Goal: Communication & Community: Answer question/provide support

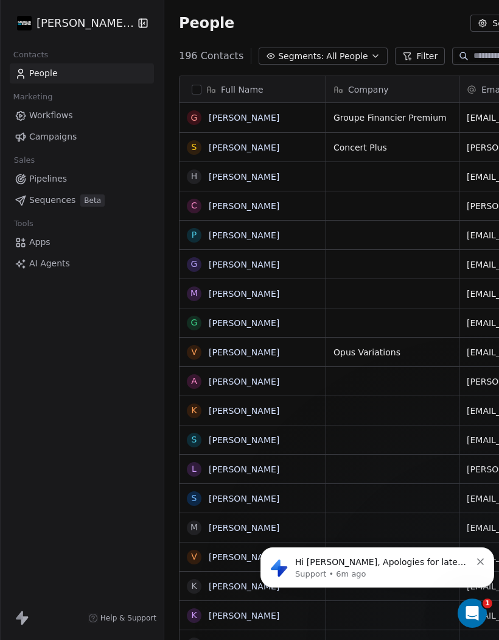
click at [474, 611] on icon "Open Intercom Messenger" at bounding box center [472, 613] width 9 height 10
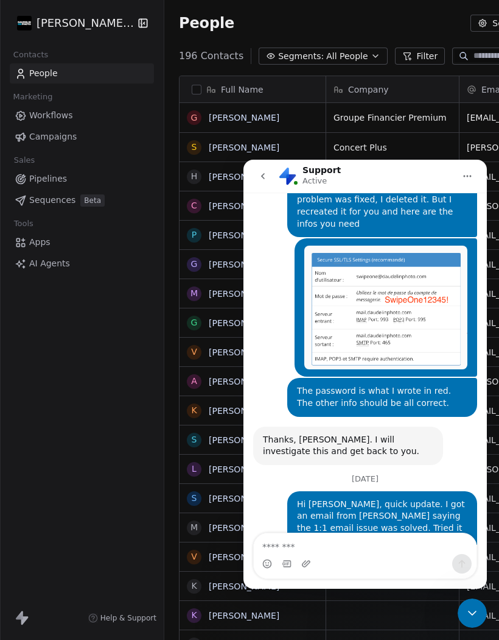
scroll to position [6218, 0]
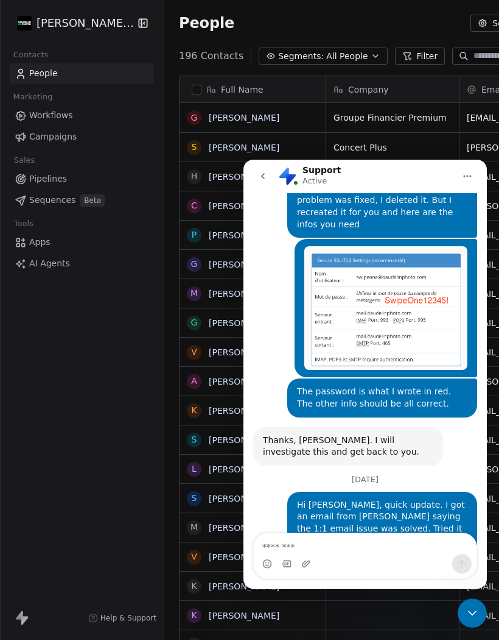
click at [360, 545] on textarea "Message…" at bounding box center [365, 543] width 223 height 21
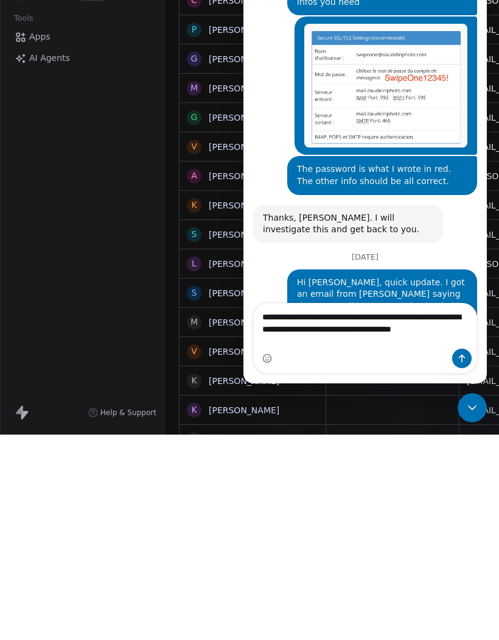
scroll to position [6242, 0]
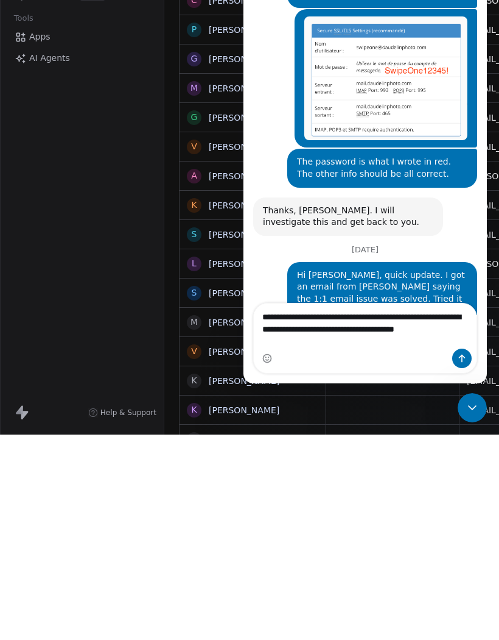
type textarea "**********"
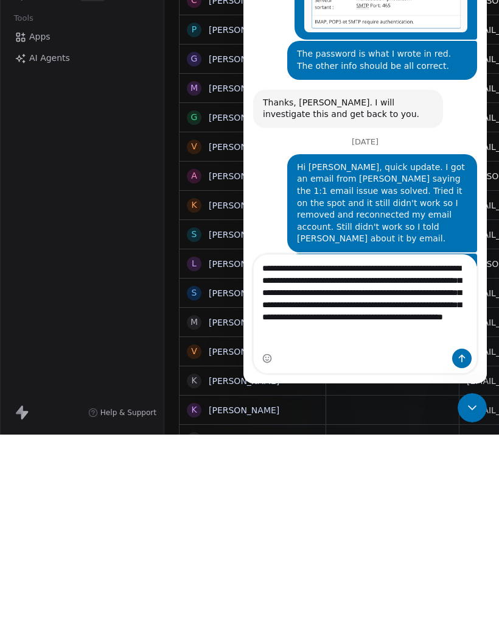
scroll to position [6350, 0]
type textarea "**********"
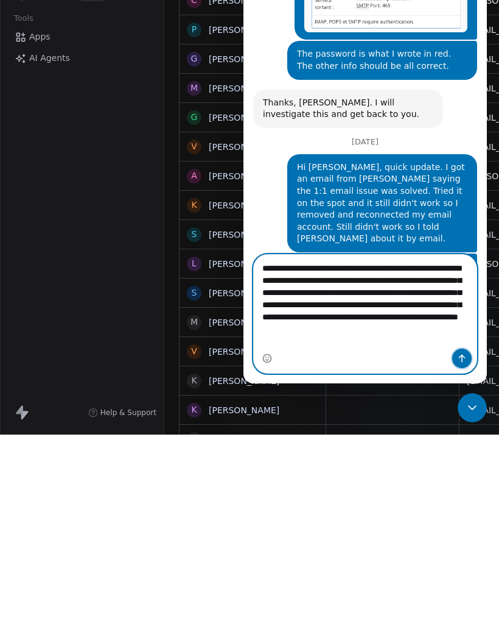
click at [457, 362] on icon "Send a message…" at bounding box center [462, 358] width 10 height 10
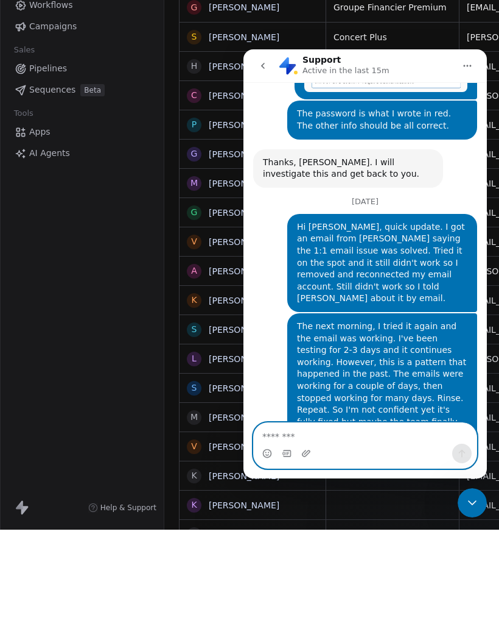
scroll to position [6385, 0]
click at [109, 162] on div "[PERSON_NAME] Photo Contacts People Marketing Workflows Campaigns Sales Pipelin…" at bounding box center [82, 320] width 164 height 640
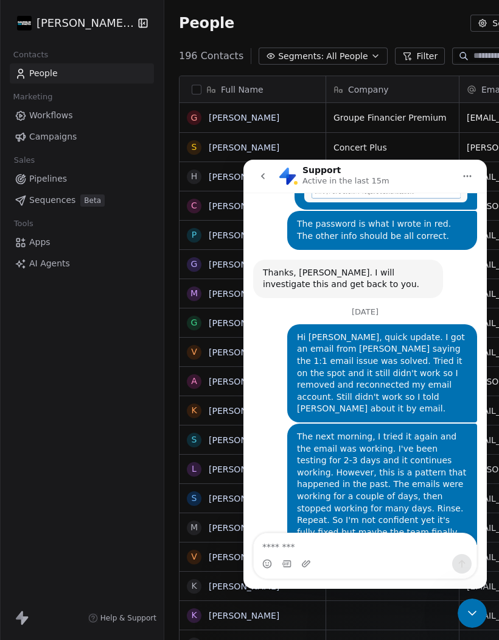
click at [476, 622] on div "Close Intercom Messenger" at bounding box center [472, 612] width 29 height 29
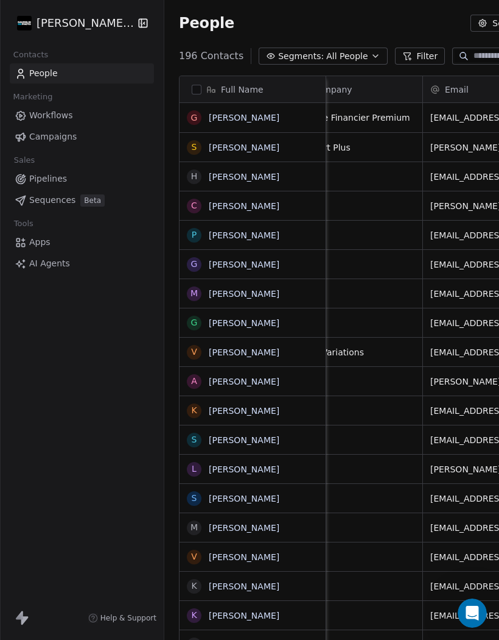
scroll to position [0, 94]
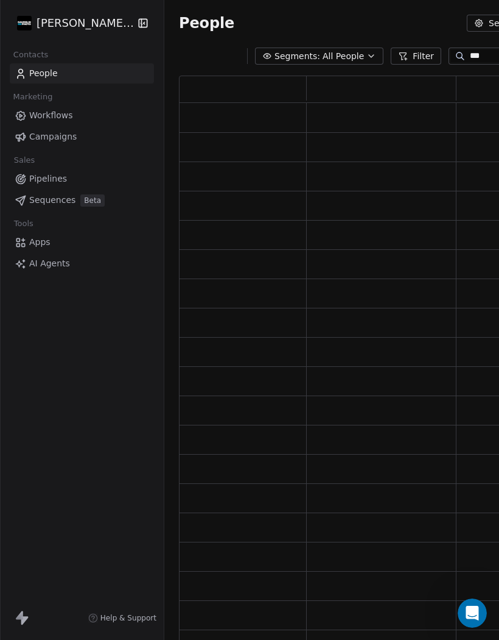
scroll to position [580, 478]
type input "***"
click at [36, 121] on span "Workflows" at bounding box center [51, 115] width 44 height 13
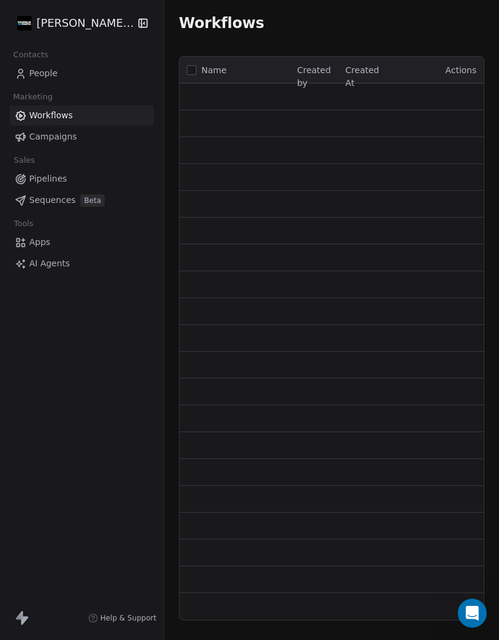
click at [38, 83] on link "People" at bounding box center [82, 73] width 144 height 20
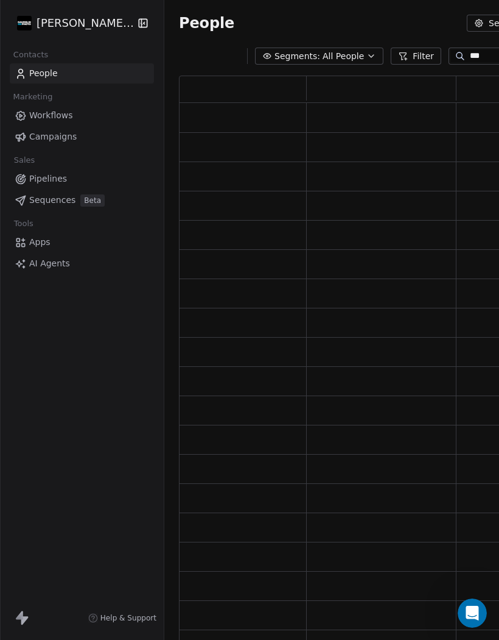
scroll to position [580, 478]
click at [41, 77] on span "People" at bounding box center [43, 73] width 29 height 13
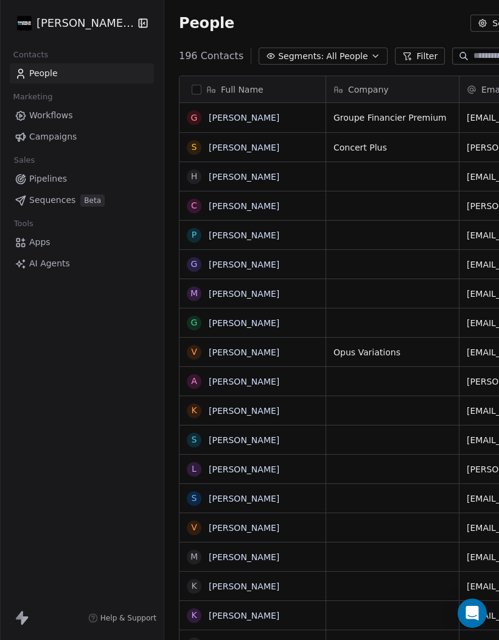
scroll to position [609, 506]
type input "***"
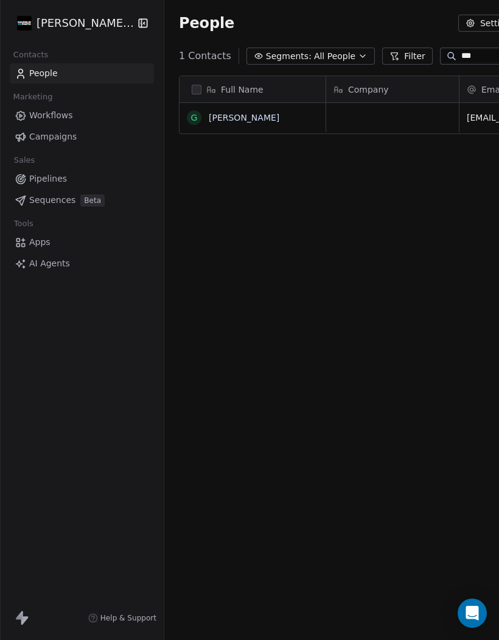
scroll to position [609, 493]
click at [237, 122] on link "Guy Daudelin" at bounding box center [244, 118] width 71 height 10
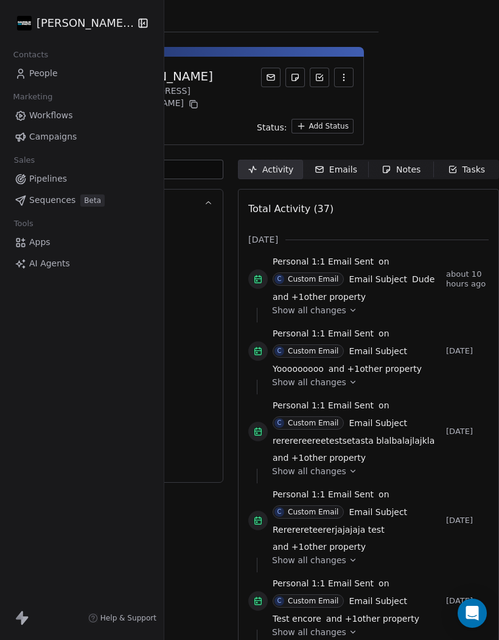
scroll to position [0, 204]
click at [315, 163] on div "Emails" at bounding box center [336, 169] width 43 height 13
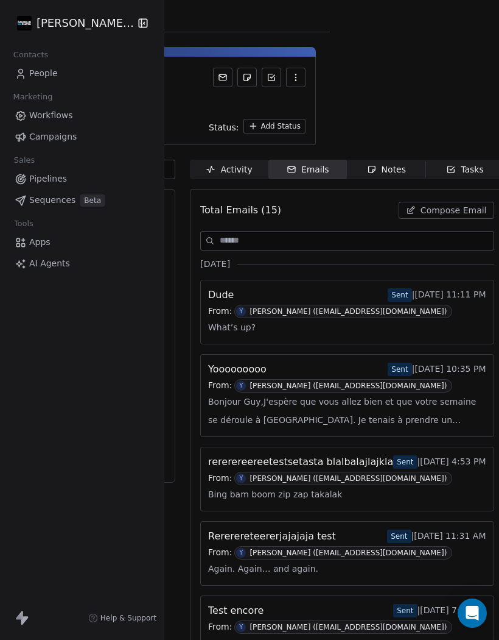
scroll to position [0, 168]
click at [431, 207] on button "Compose Email" at bounding box center [448, 210] width 96 height 17
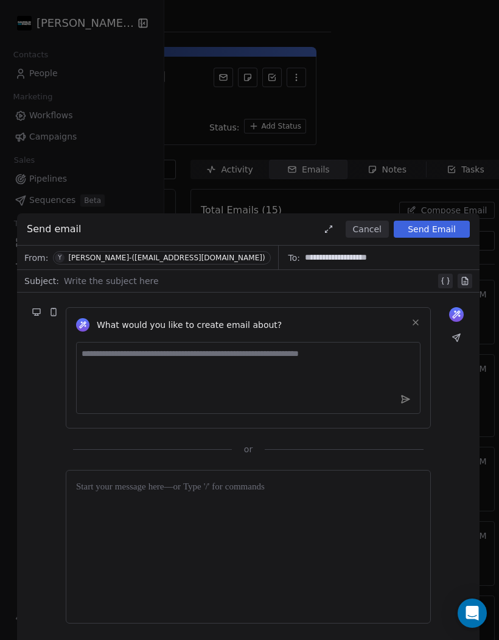
click at [99, 286] on div at bounding box center [250, 280] width 372 height 15
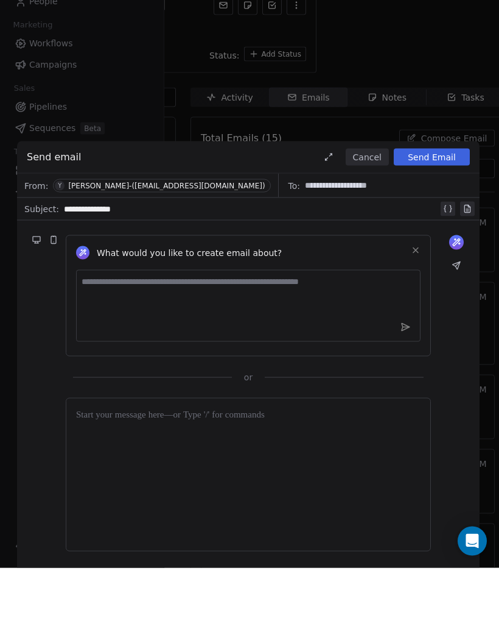
click at [106, 480] on div at bounding box center [248, 546] width 345 height 133
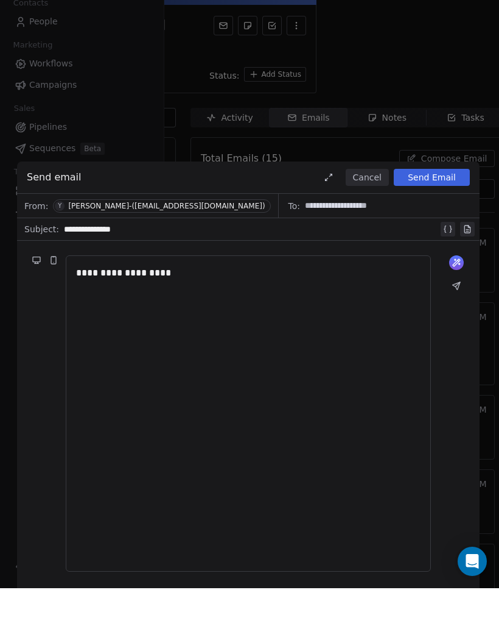
click at [106, 273] on div "**********" at bounding box center [251, 280] width 375 height 15
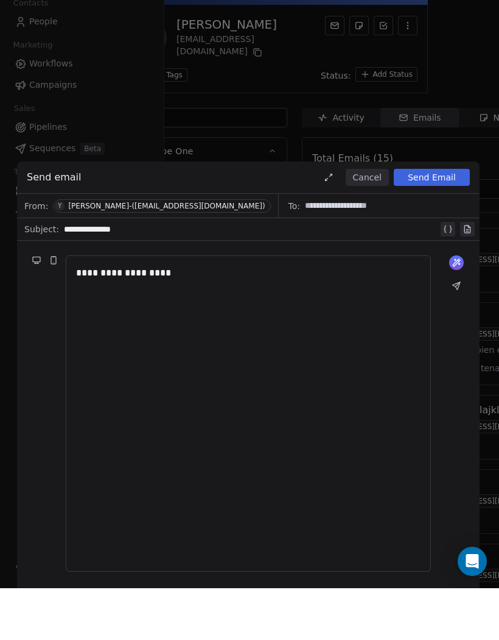
scroll to position [0, 0]
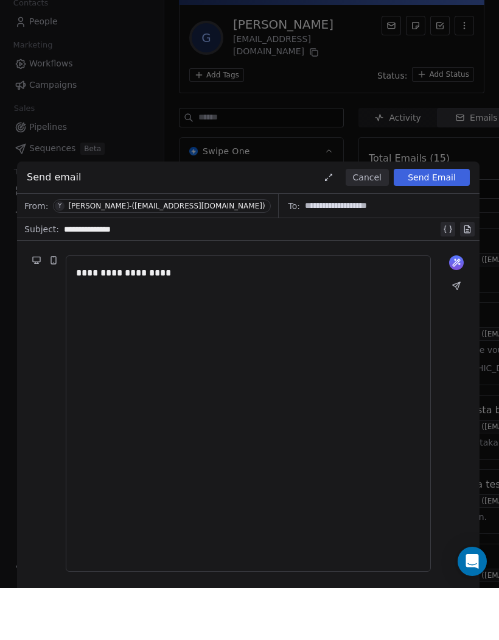
click at [135, 273] on div "**********" at bounding box center [251, 280] width 375 height 15
click at [429, 220] on button "Send Email" at bounding box center [432, 228] width 76 height 17
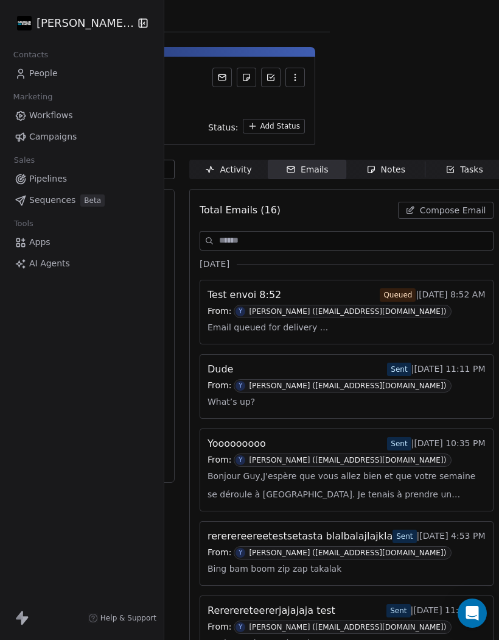
scroll to position [0, 168]
click at [476, 204] on span "Compose Email" at bounding box center [454, 210] width 66 height 12
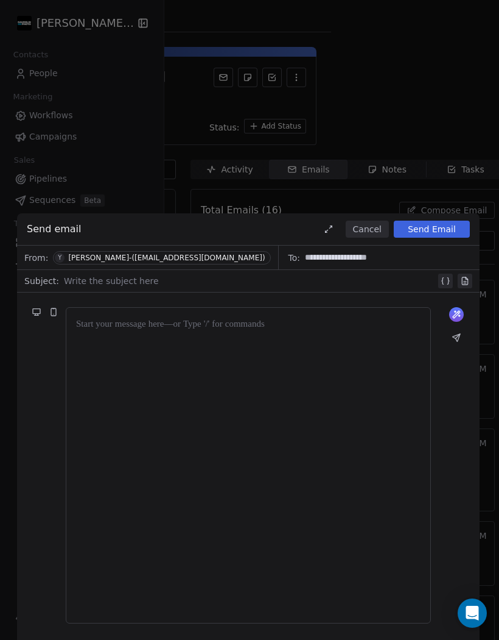
click at [101, 280] on div at bounding box center [250, 280] width 372 height 15
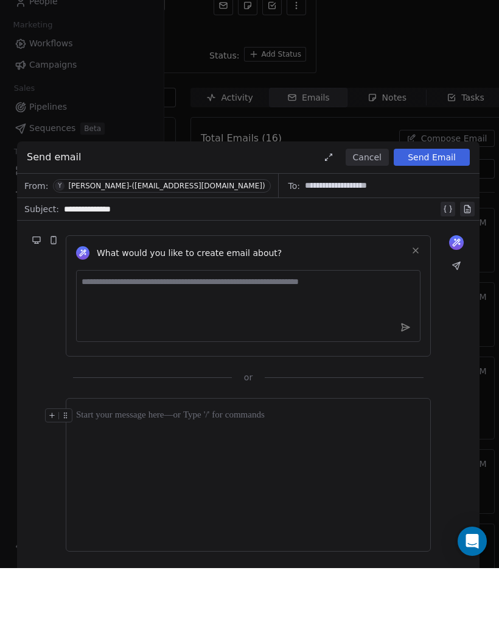
click at [108, 480] on div at bounding box center [248, 487] width 345 height 15
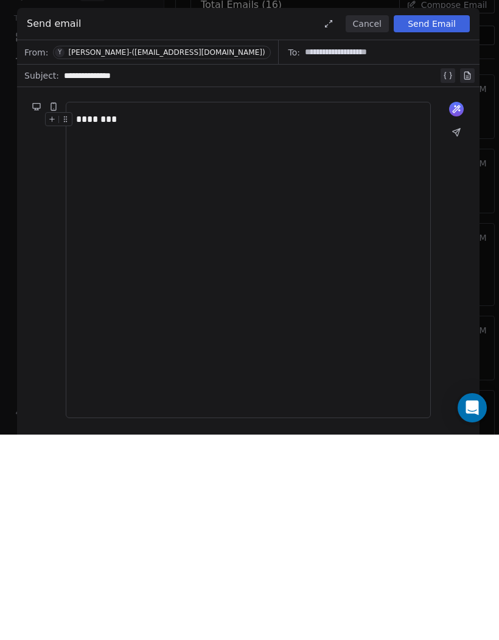
click at [462, 329] on button at bounding box center [456, 337] width 17 height 17
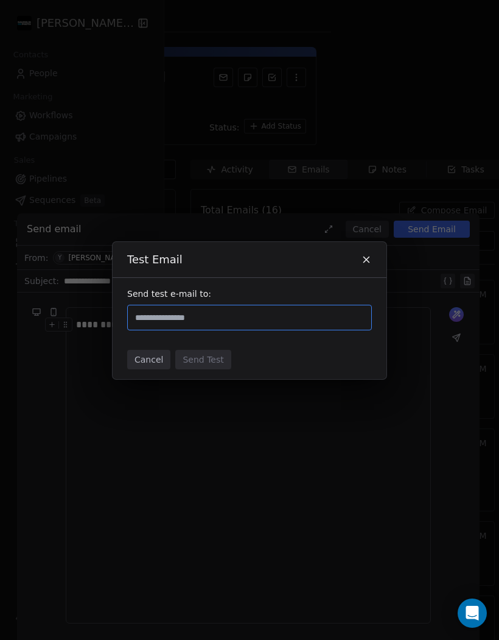
click at [264, 322] on input "text" at bounding box center [250, 317] width 234 height 15
type input "**********"
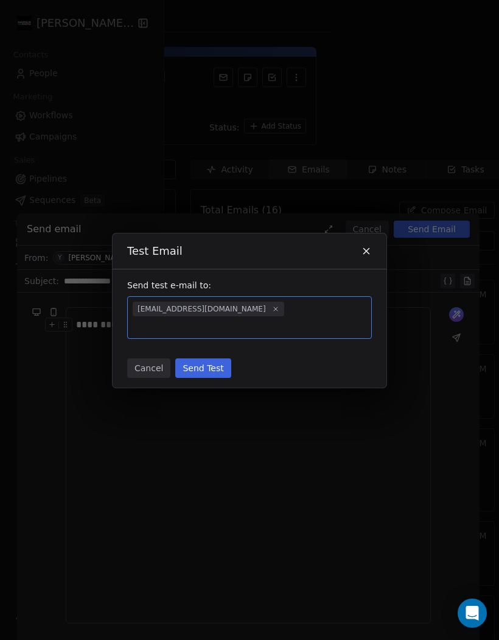
click at [153, 359] on button "Cancel" at bounding box center [148, 367] width 43 height 19
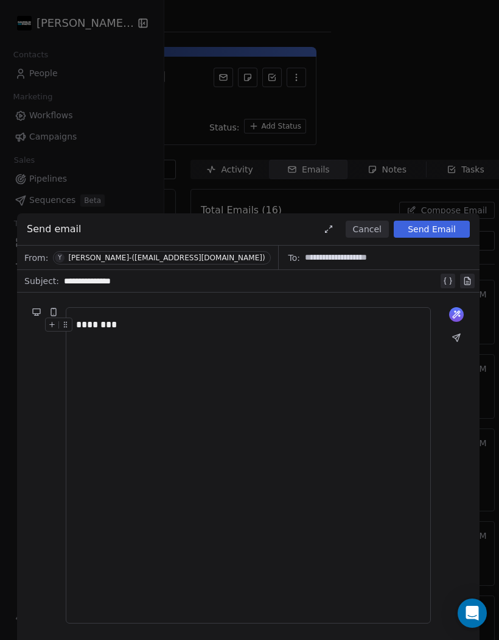
click at [133, 280] on div "**********" at bounding box center [251, 280] width 375 height 15
click at [463, 333] on button at bounding box center [456, 337] width 17 height 17
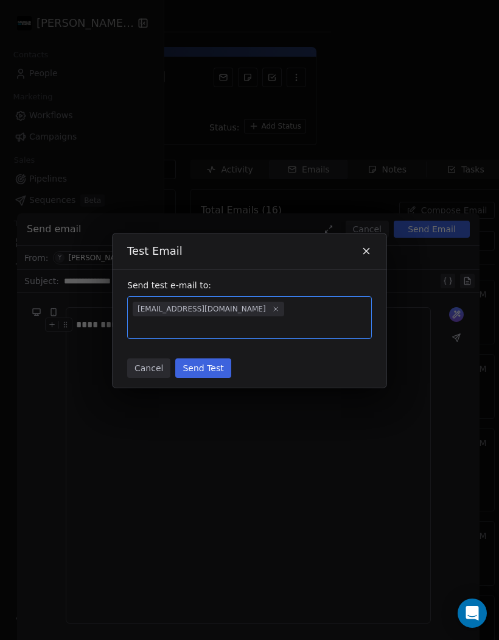
click at [197, 358] on button "Send Test" at bounding box center [202, 367] width 55 height 19
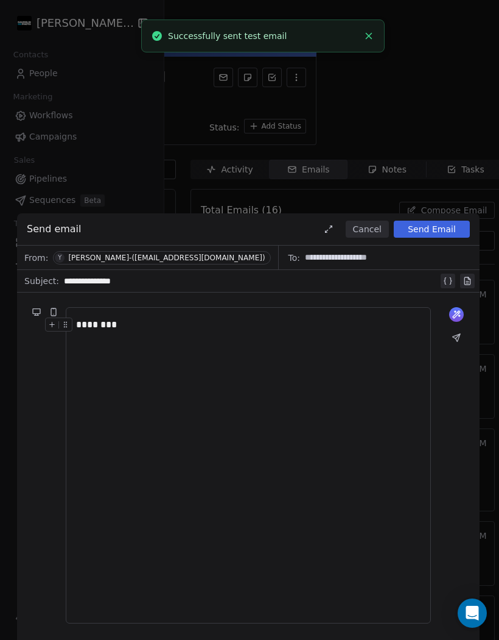
click at [364, 234] on button "Cancel" at bounding box center [367, 228] width 43 height 17
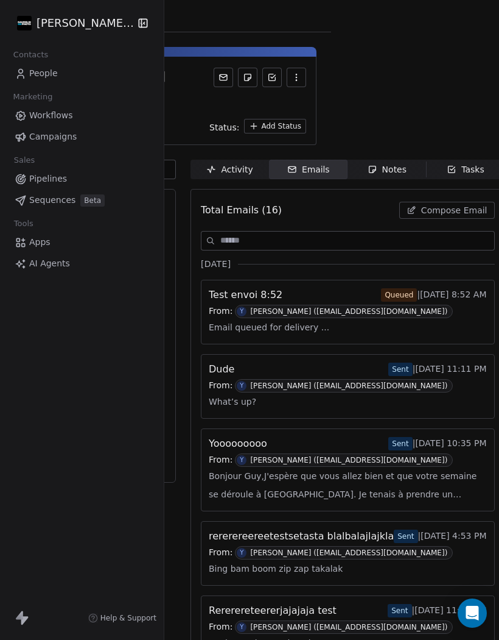
scroll to position [0, 168]
click at [479, 613] on icon "Open Intercom Messenger" at bounding box center [473, 612] width 13 height 15
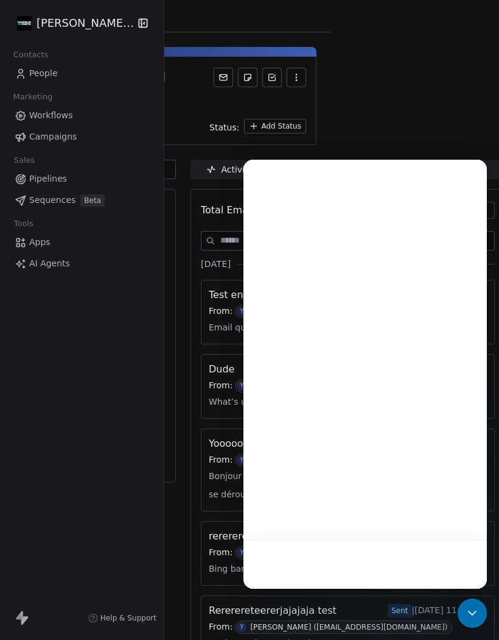
scroll to position [0, 0]
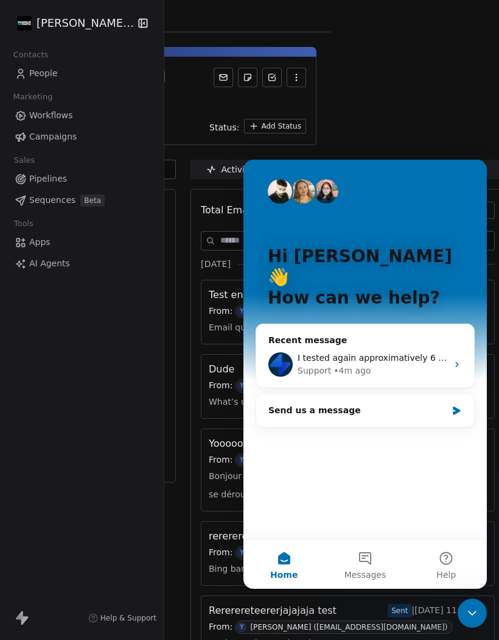
click at [341, 351] on div "I tested again approximatively 6 hours later and it was working again. The only…" at bounding box center [373, 357] width 150 height 13
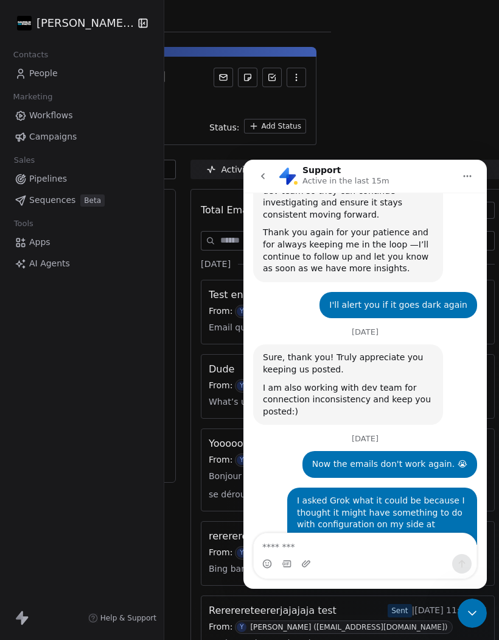
scroll to position [6385, 0]
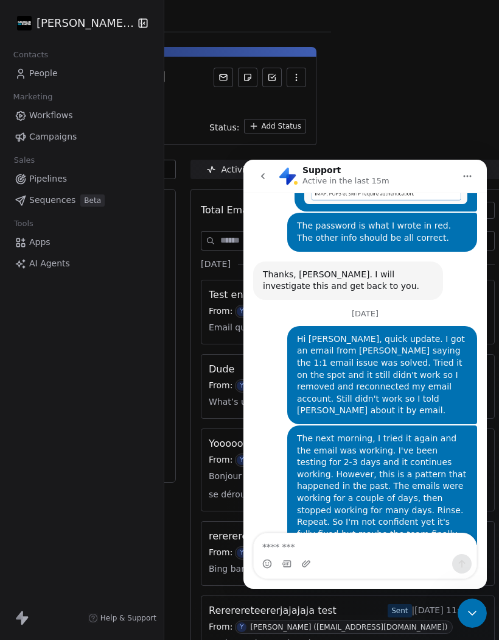
click at [336, 603] on div "Rererereteererjajajaja test Sent | Aug 11th, 11:31 AM" at bounding box center [348, 610] width 278 height 15
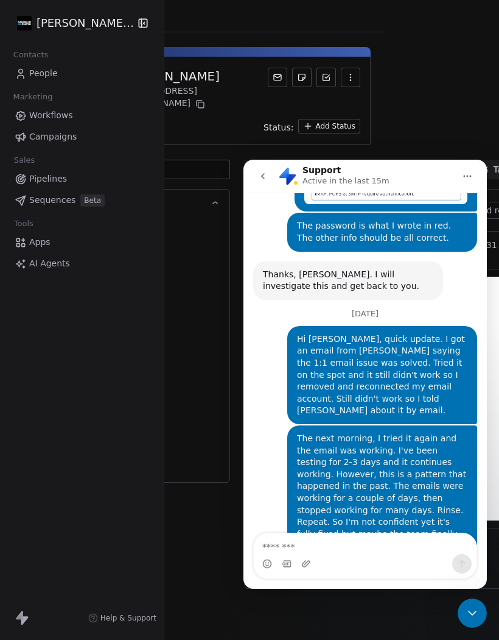
click at [286, 580] on div "i info@daudelinphoto.com From: info@daudelinphoto.com Aug 11th, 11:31 AM" at bounding box center [389, 406] width 269 height 350
click at [297, 580] on div "i info@daudelinphoto.com From: info@daudelinphoto.com Aug 11th, 11:31 AM" at bounding box center [389, 406] width 269 height 350
click at [270, 580] on div "i info@daudelinphoto.com From: info@daudelinphoto.com Aug 11th, 11:31 AM" at bounding box center [389, 406] width 269 height 350
click at [192, 479] on div "Swipe One Full Name Guy Daudelin Email yoguedaddy@gmail.com Phone Number Add Ad…" at bounding box center [147, 378] width 165 height 436
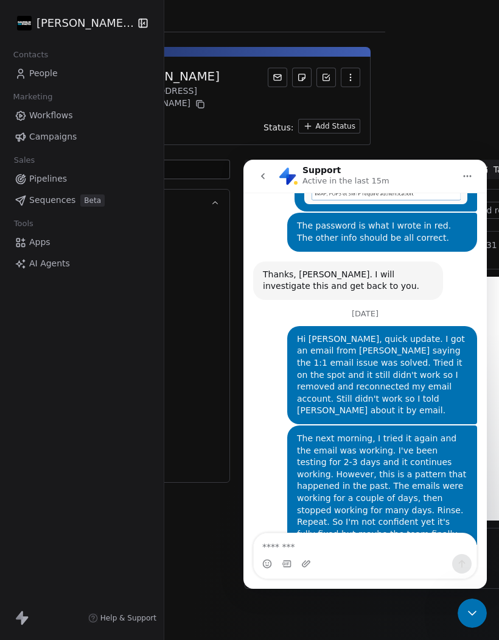
click at [286, 580] on div "i info@daudelinphoto.com From: info@daudelinphoto.com Aug 11th, 11:31 AM" at bounding box center [389, 406] width 269 height 350
click at [277, 580] on div "i info@daudelinphoto.com From: info@daudelinphoto.com Aug 11th, 11:31 AM" at bounding box center [389, 406] width 269 height 350
click at [272, 580] on div "i info@daudelinphoto.com From: info@daudelinphoto.com Aug 11th, 11:31 AM" at bounding box center [389, 406] width 269 height 350
click at [317, 580] on div "i info@daudelinphoto.com From: info@daudelinphoto.com Aug 11th, 11:31 AM" at bounding box center [389, 406] width 269 height 350
click at [320, 580] on div "i info@daudelinphoto.com From: info@daudelinphoto.com Aug 11th, 11:31 AM" at bounding box center [389, 406] width 269 height 350
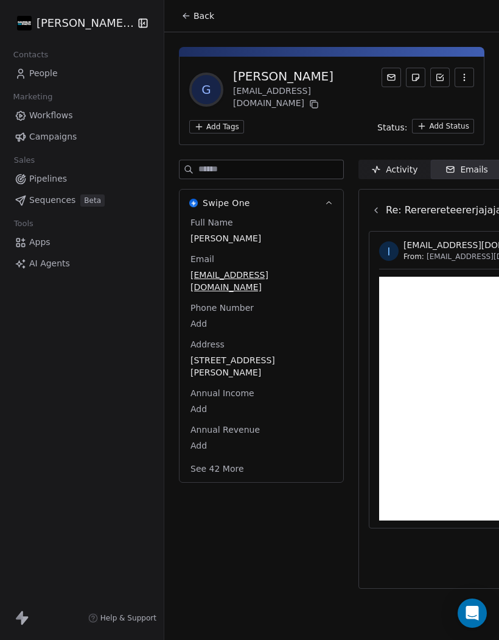
click at [478, 611] on icon "Open Intercom Messenger" at bounding box center [473, 612] width 13 height 15
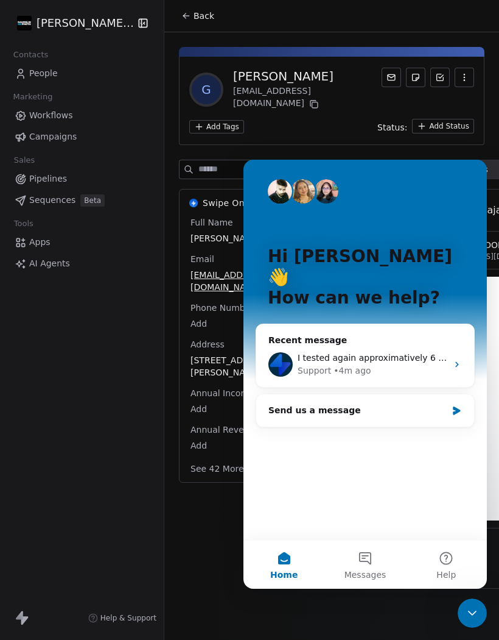
click at [403, 351] on div "I tested again approximatively 6 hours later and it was working again. The only…" at bounding box center [373, 357] width 150 height 13
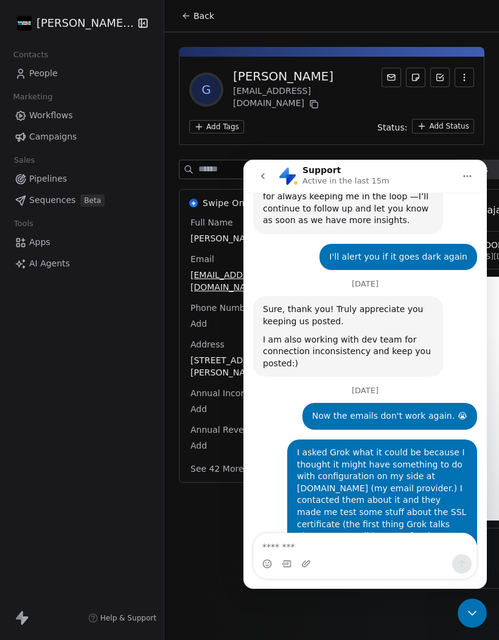
scroll to position [6385, 0]
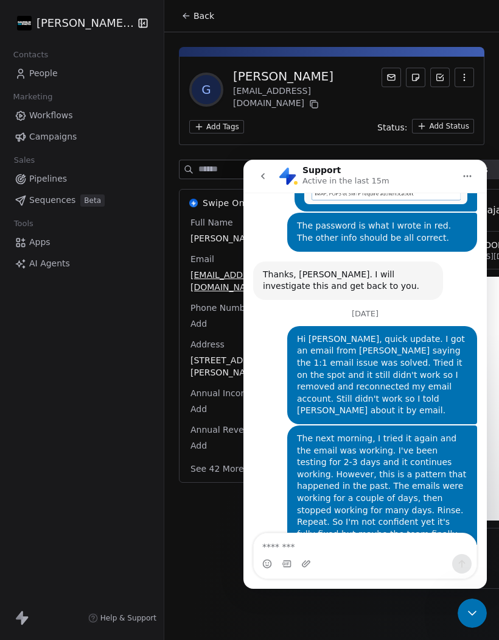
click at [328, 542] on textarea "Message…" at bounding box center [365, 543] width 223 height 21
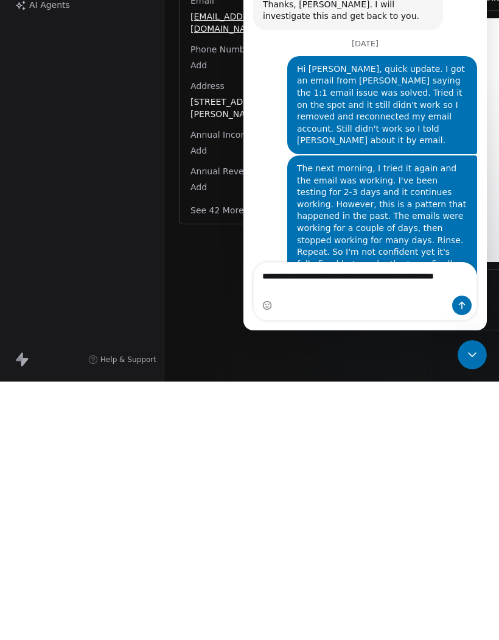
scroll to position [6398, 0]
type textarea "**********"
click at [463, 360] on div "Close Intercom Messenger" at bounding box center [472, 354] width 29 height 29
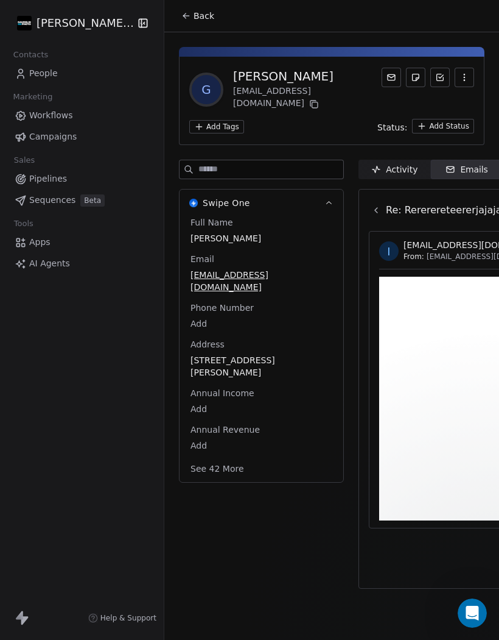
scroll to position [0, 0]
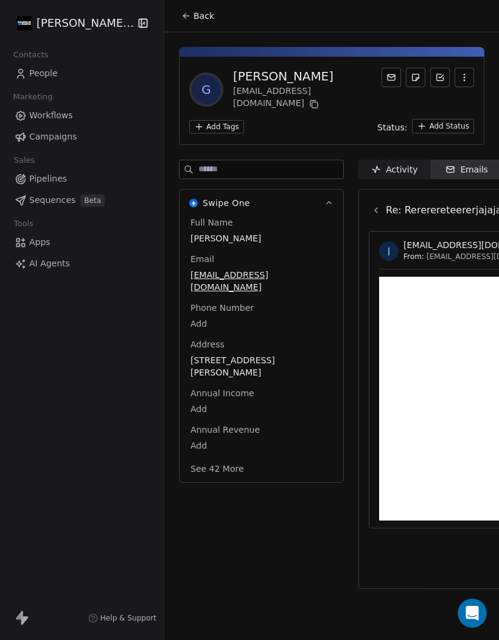
click at [480, 611] on icon "Open Intercom Messenger" at bounding box center [473, 613] width 20 height 20
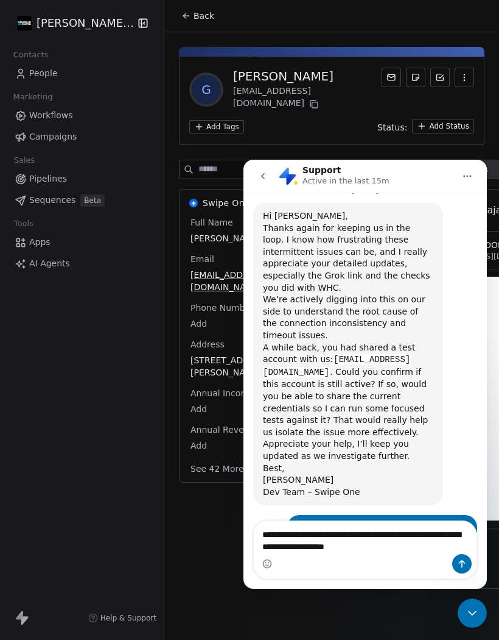
scroll to position [6398, 0]
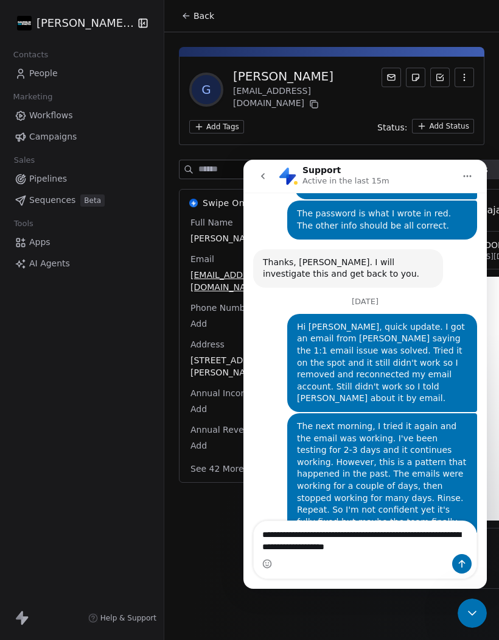
click at [459, 613] on div "Close Intercom Messenger" at bounding box center [472, 612] width 29 height 29
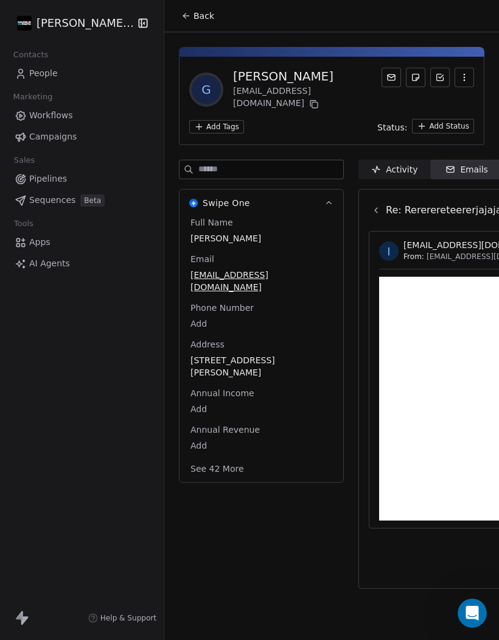
click at [474, 639] on html "Daudelin Photo Contacts People Marketing Workflows Campaigns Sales Pipelines Se…" at bounding box center [249, 320] width 499 height 640
click at [477, 639] on html "Daudelin Photo Contacts People Marketing Workflows Campaigns Sales Pipelines Se…" at bounding box center [249, 320] width 499 height 640
click at [480, 639] on html "Daudelin Photo Contacts People Marketing Workflows Campaigns Sales Pipelines Se…" at bounding box center [249, 320] width 499 height 640
click at [465, 639] on html "Daudelin Photo Contacts People Marketing Workflows Campaigns Sales Pipelines Se…" at bounding box center [249, 320] width 499 height 640
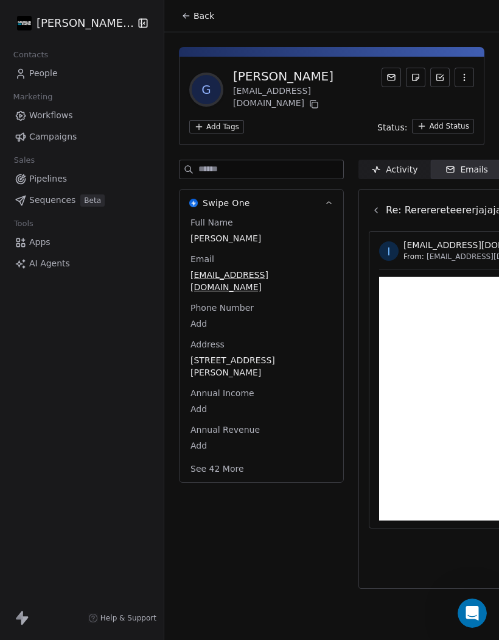
click at [462, 627] on div at bounding box center [472, 612] width 29 height 29
click at [229, 536] on div "Swipe One Full Name Guy Daudelin Email yoguedaddy@gmail.com Phone Number Add Ad…" at bounding box center [261, 378] width 165 height 436
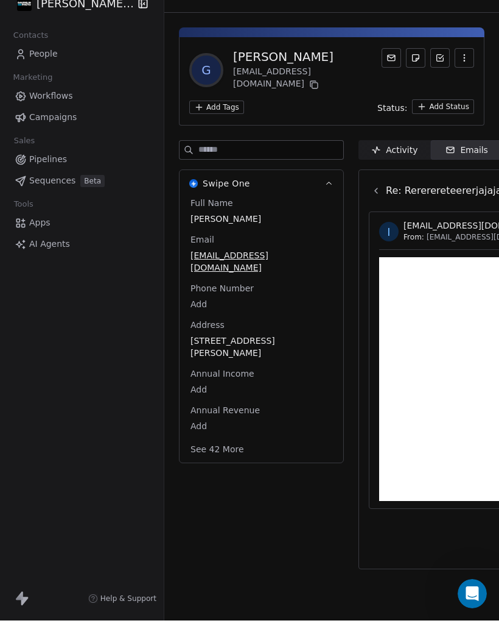
scroll to position [0, 0]
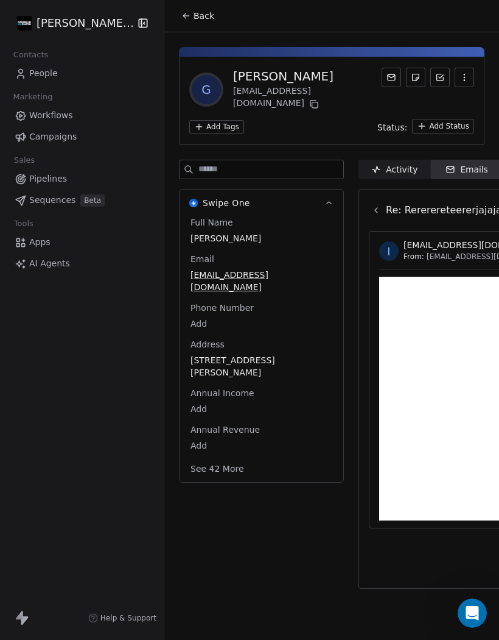
click at [37, 79] on span "People" at bounding box center [43, 73] width 29 height 13
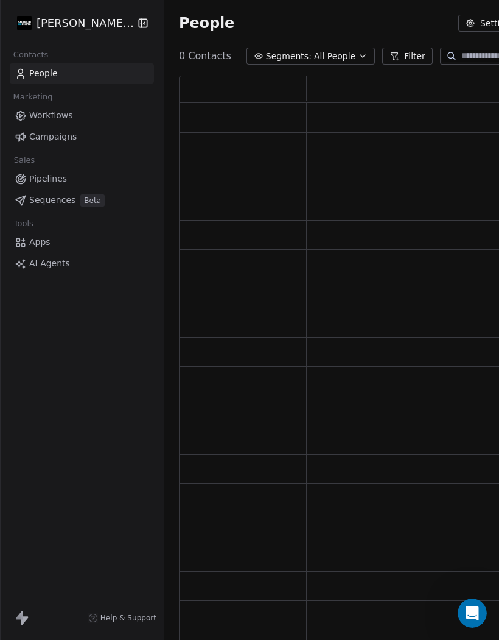
scroll to position [580, 465]
click at [42, 78] on span "People" at bounding box center [43, 73] width 29 height 13
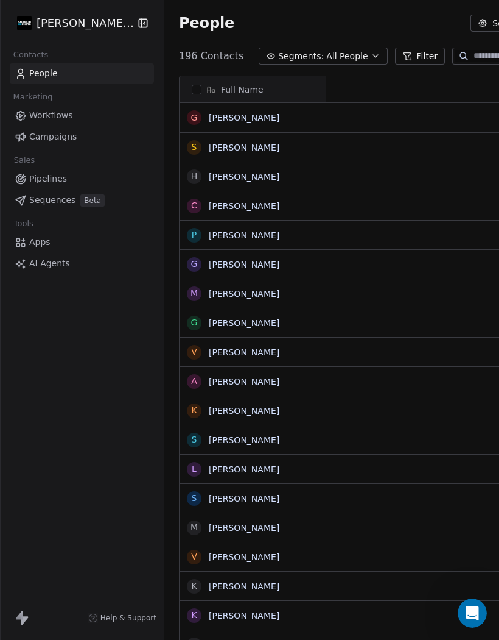
scroll to position [1, 1]
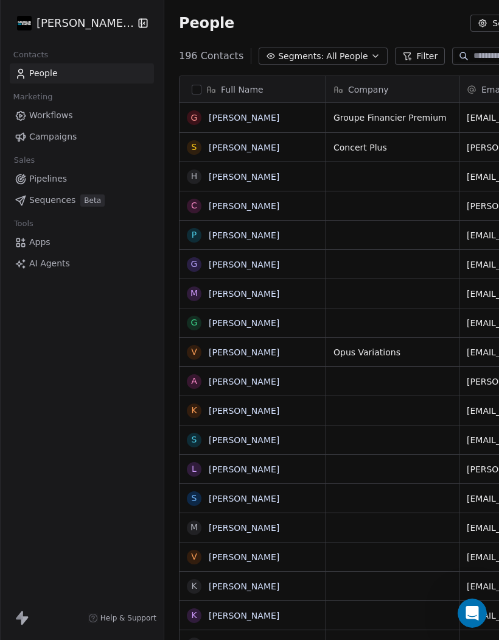
click at [469, 601] on div "Open Intercom Messenger" at bounding box center [473, 613] width 40 height 40
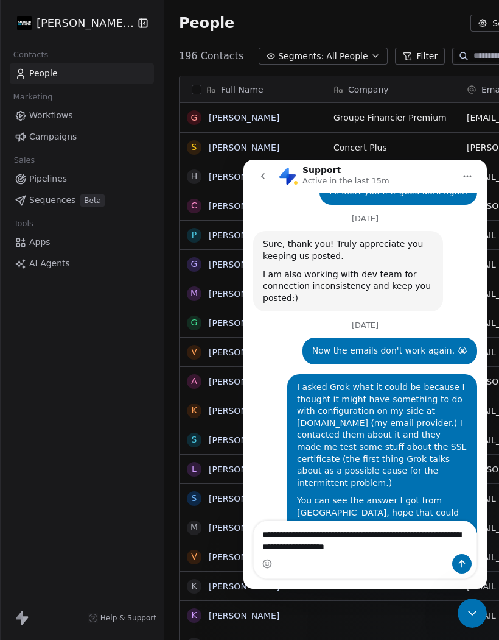
scroll to position [6398, 0]
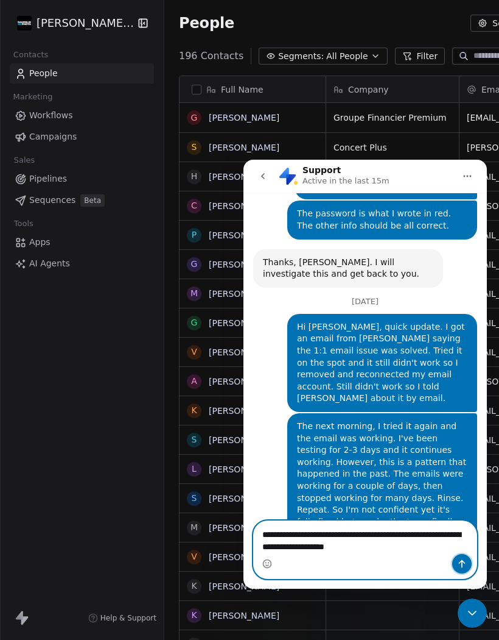
click at [463, 554] on button "Send a message…" at bounding box center [462, 563] width 19 height 19
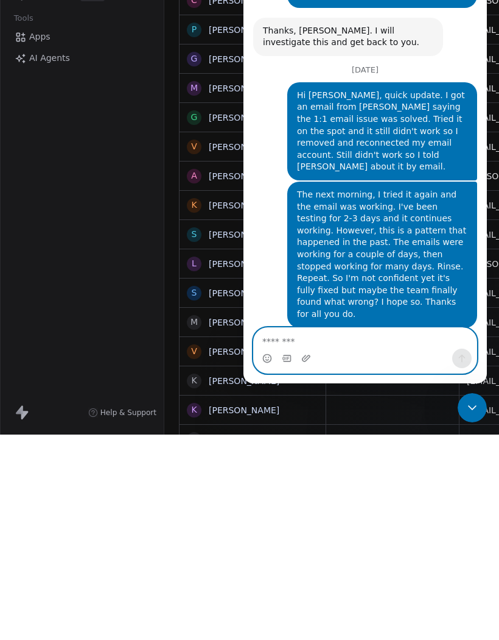
scroll to position [6436, 0]
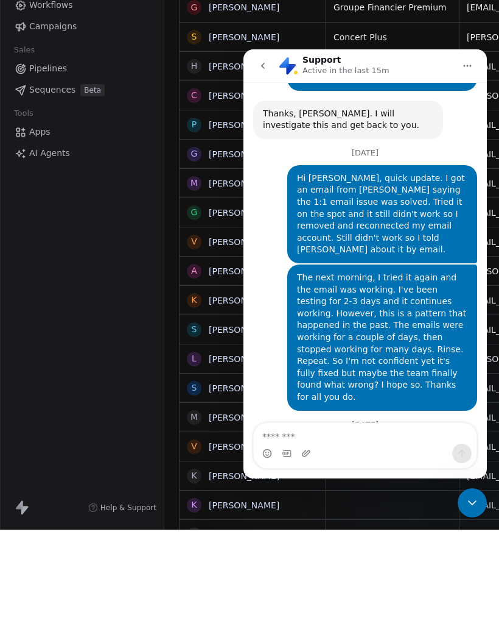
click at [82, 258] on div "[PERSON_NAME] Photo Contacts People Marketing Workflows Campaigns Sales Pipelin…" at bounding box center [82, 320] width 164 height 640
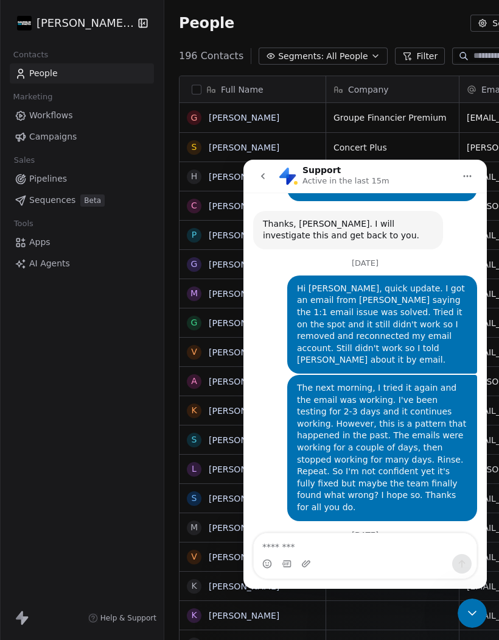
click at [473, 621] on div "Close Intercom Messenger" at bounding box center [472, 612] width 29 height 29
